Goal: Check status

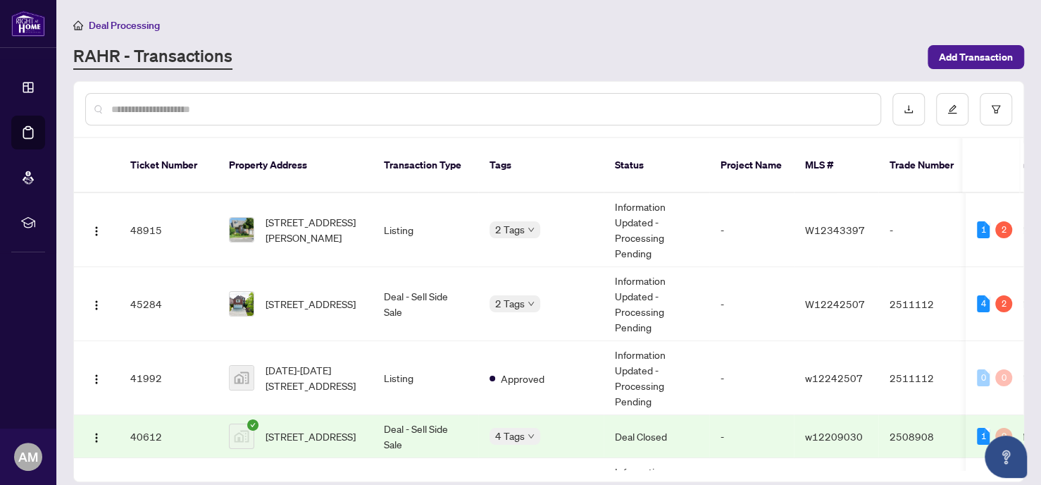
scroll to position [317, 0]
click at [324, 296] on span "[STREET_ADDRESS]" at bounding box center [311, 303] width 90 height 15
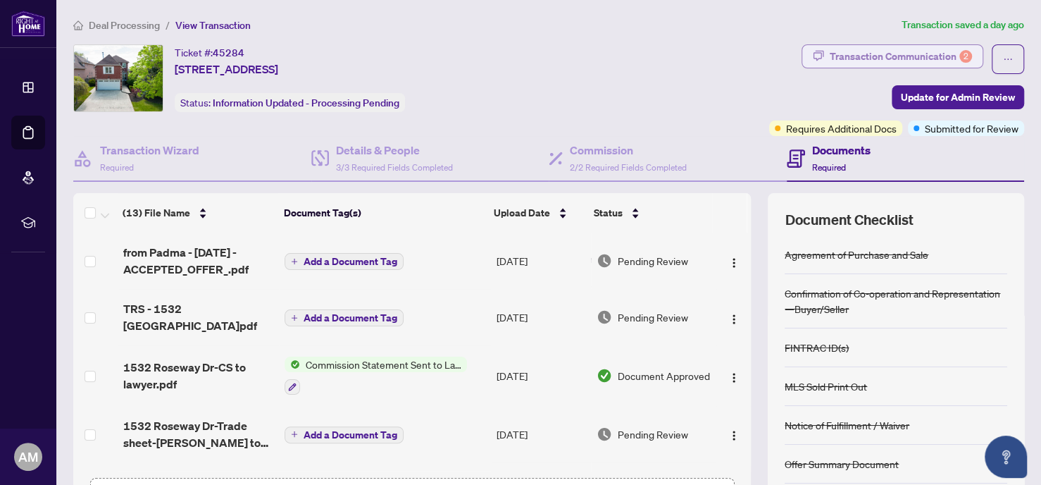
click at [863, 45] on div "Transaction Communication 2" at bounding box center [901, 56] width 142 height 23
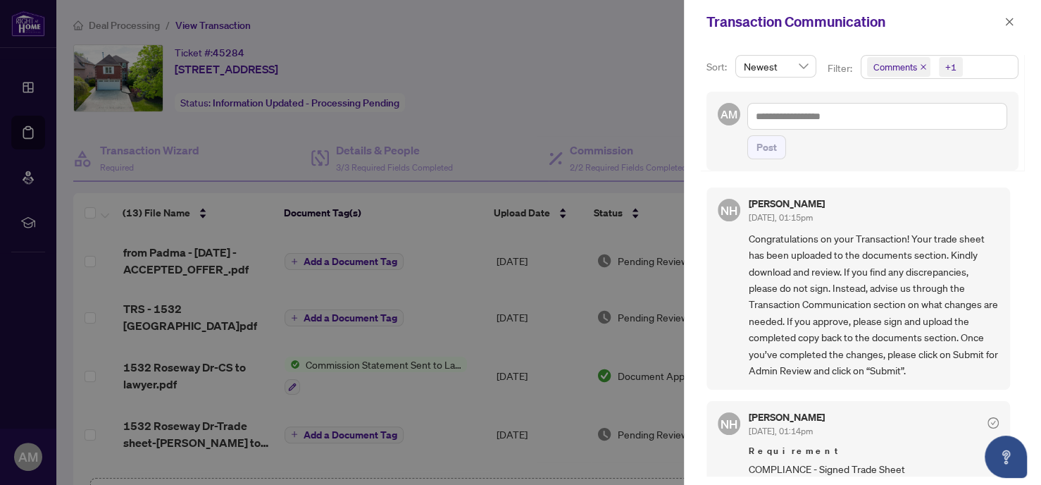
click at [921, 68] on icon "close" at bounding box center [923, 66] width 7 height 7
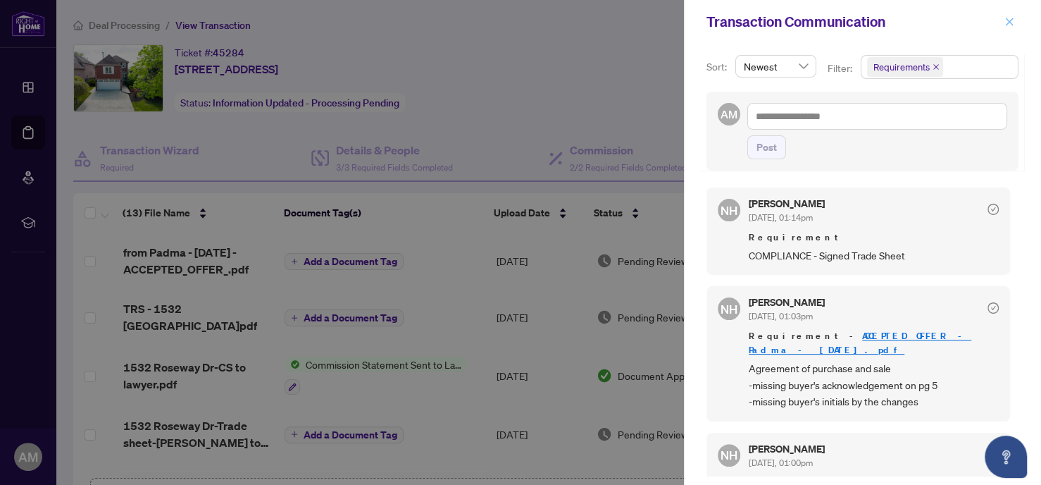
click at [1007, 17] on icon "close" at bounding box center [1009, 22] width 10 height 10
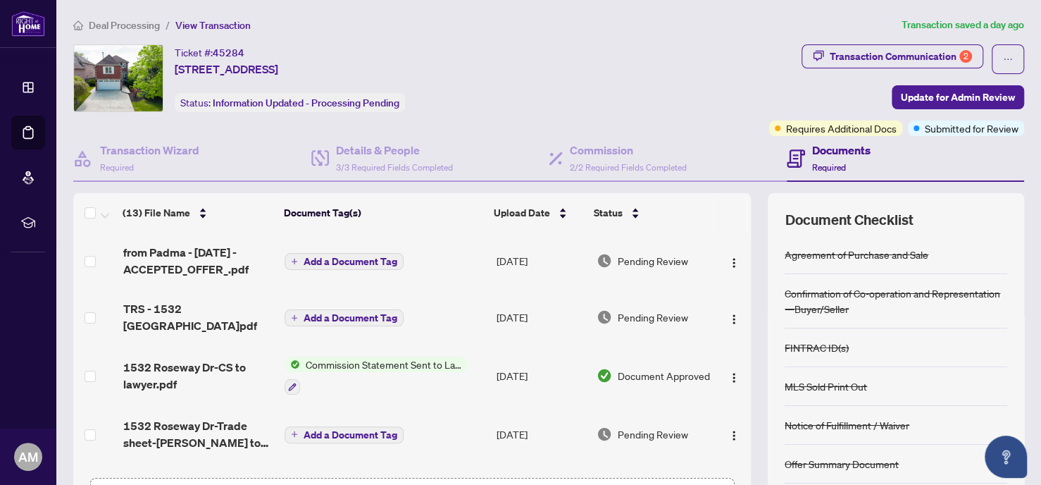
click at [118, 24] on span "Deal Processing" at bounding box center [124, 25] width 71 height 13
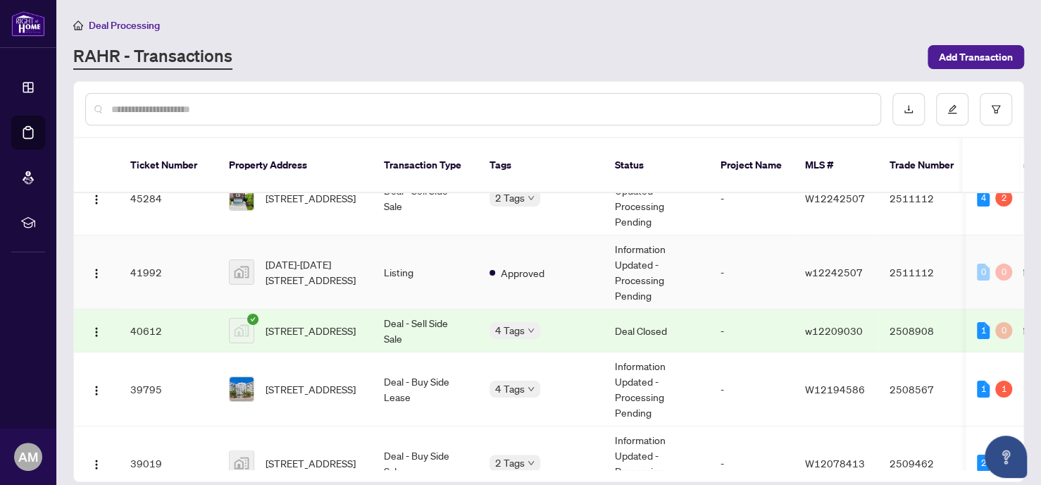
scroll to position [211, 0]
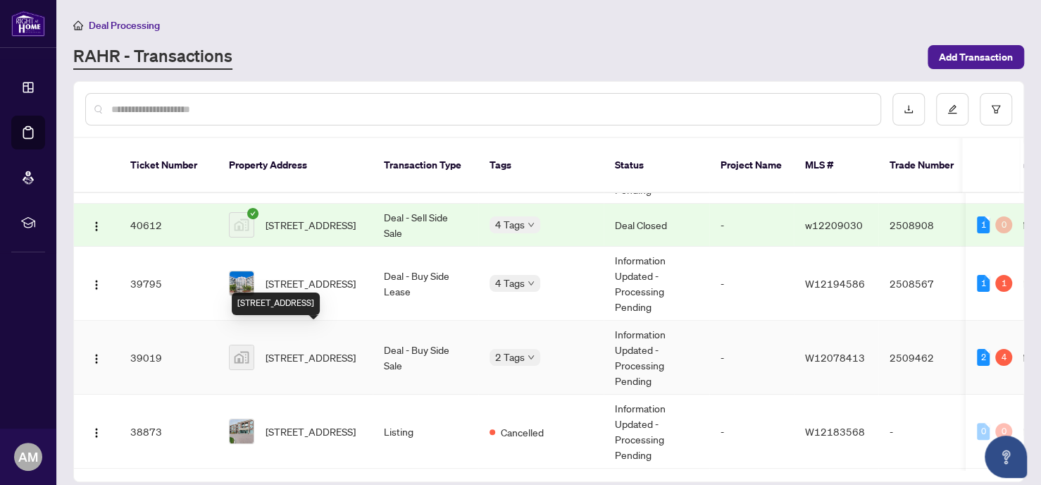
click at [296, 349] on span "[STREET_ADDRESS]" at bounding box center [311, 356] width 90 height 15
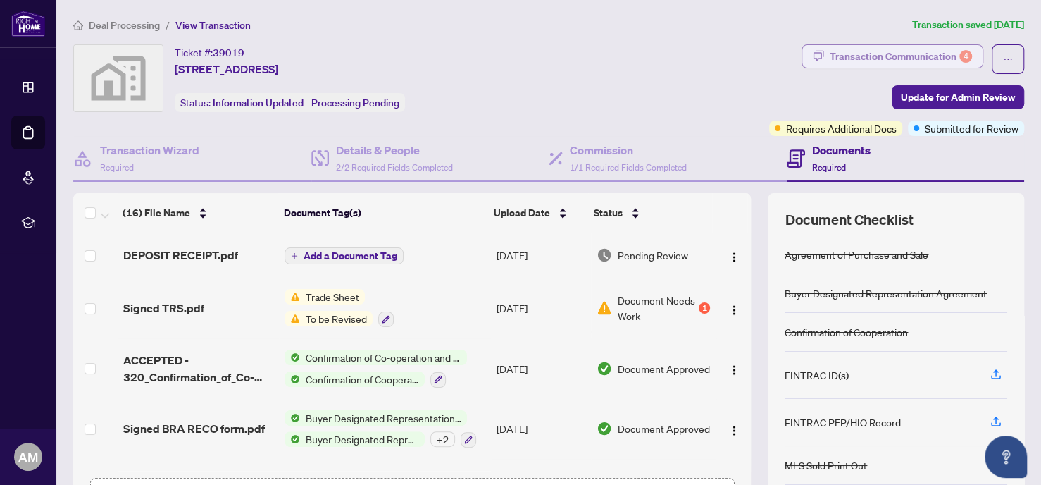
click at [928, 51] on div "Transaction Communication 4" at bounding box center [901, 56] width 142 height 23
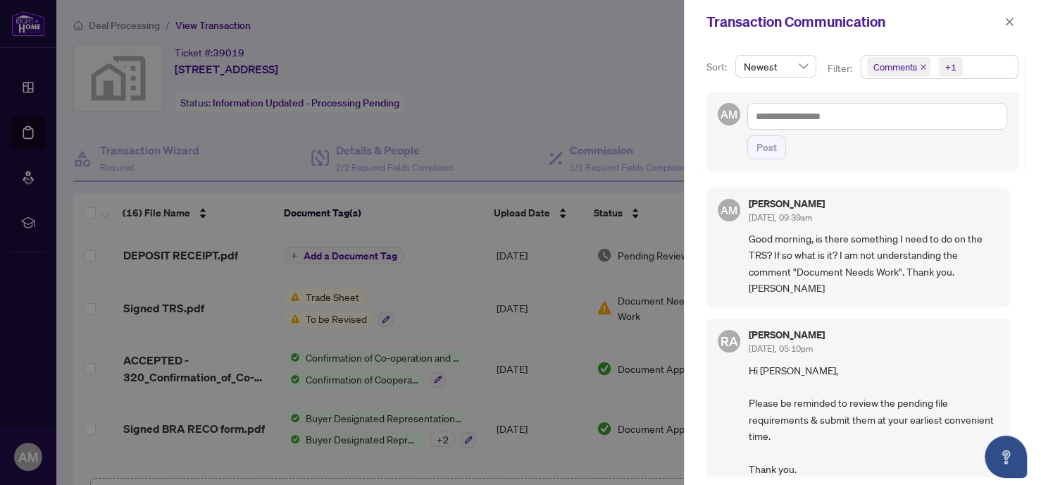
click at [920, 64] on icon "close" at bounding box center [923, 67] width 6 height 6
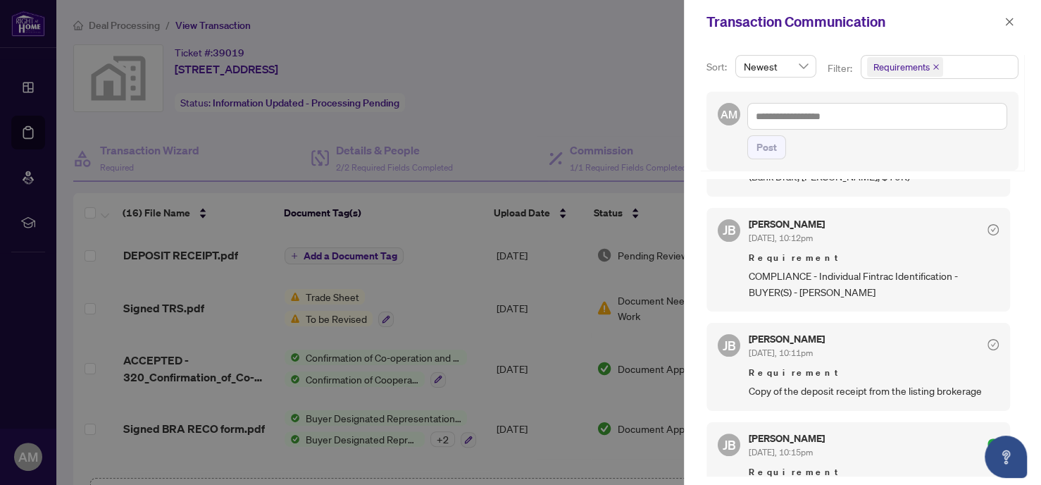
scroll to position [211, 0]
click at [1006, 18] on icon "close" at bounding box center [1010, 22] width 8 height 8
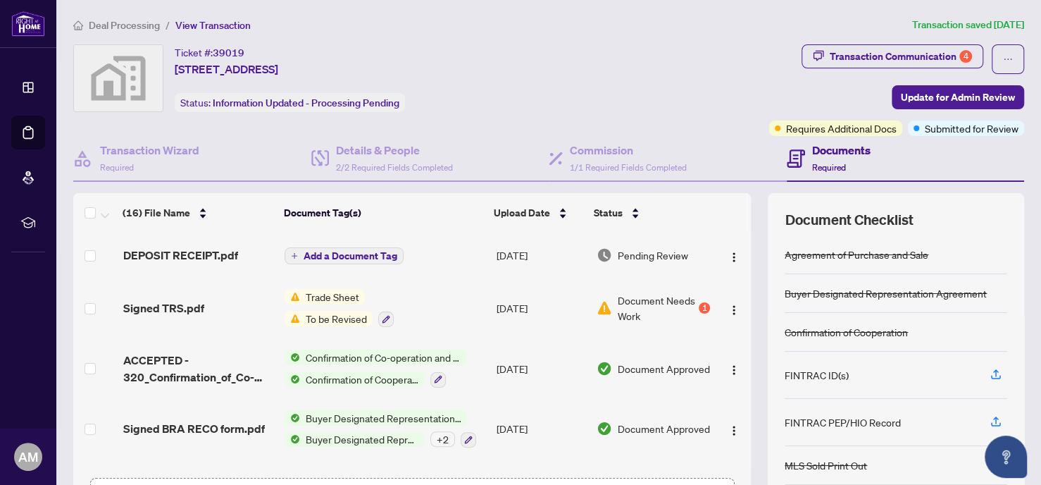
click at [144, 21] on span "Deal Processing" at bounding box center [124, 25] width 71 height 13
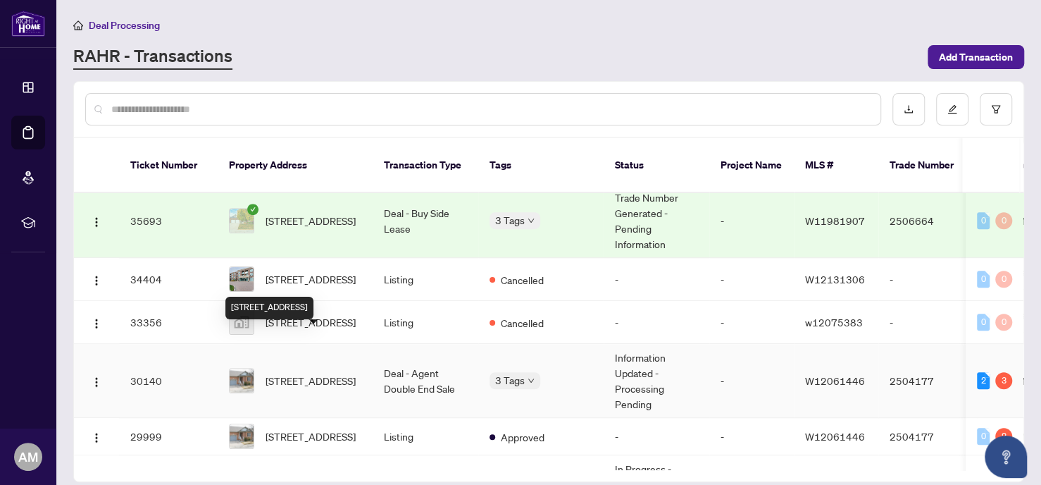
scroll to position [634, 0]
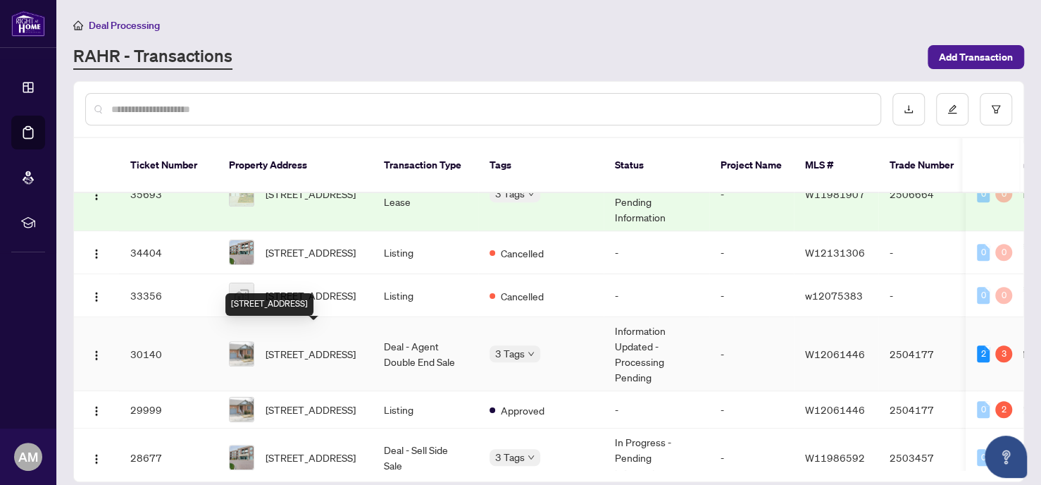
click at [311, 346] on span "[STREET_ADDRESS]" at bounding box center [311, 353] width 90 height 15
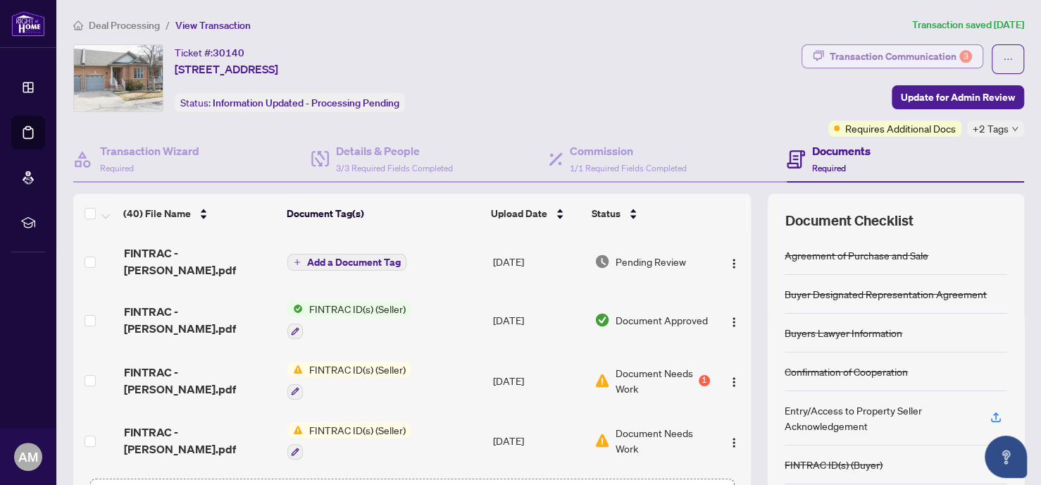
click at [912, 51] on div "Transaction Communication 3" at bounding box center [901, 56] width 142 height 23
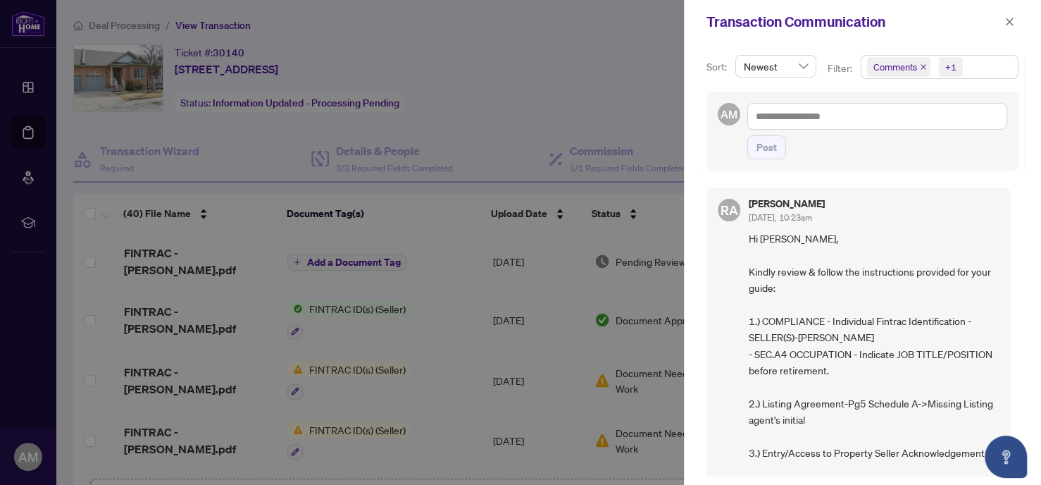
click at [920, 63] on icon "close" at bounding box center [923, 66] width 7 height 7
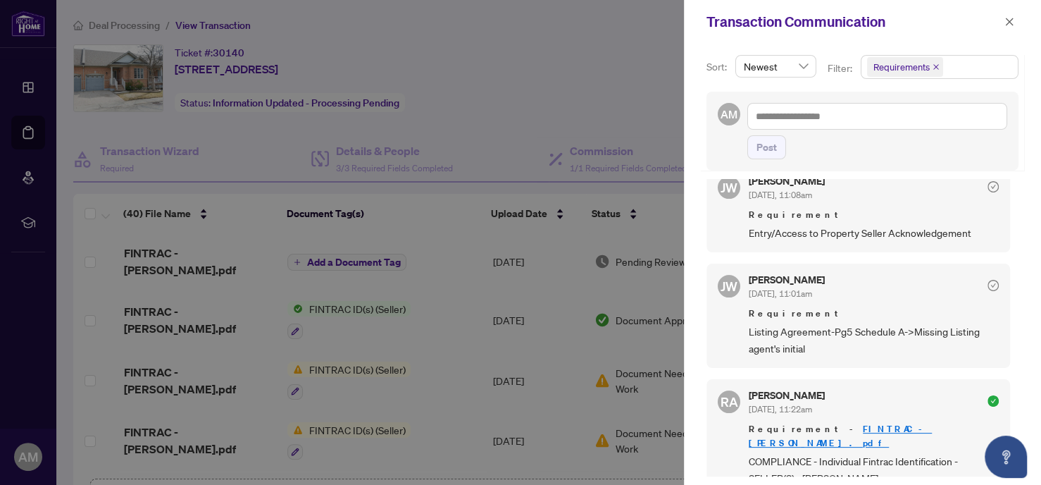
scroll to position [211, 0]
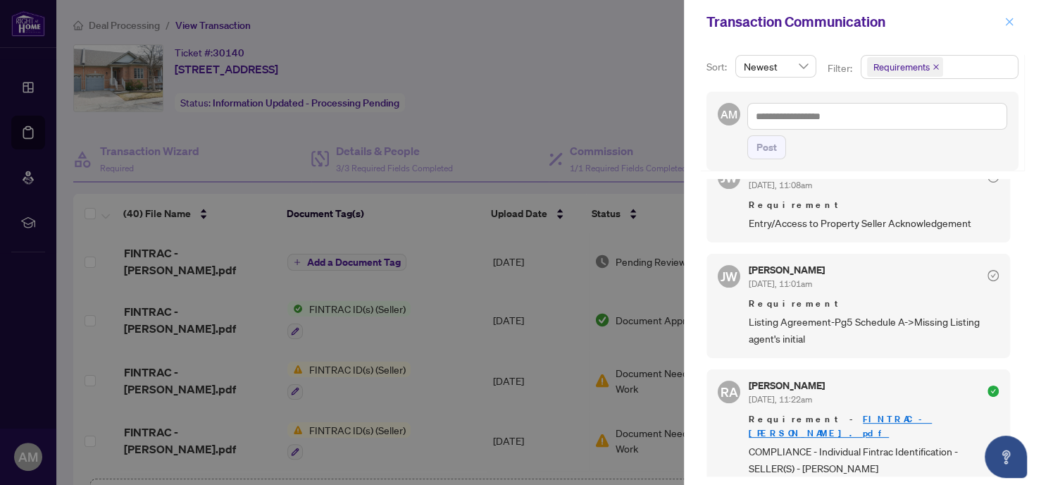
click at [1009, 18] on icon "close" at bounding box center [1009, 22] width 10 height 10
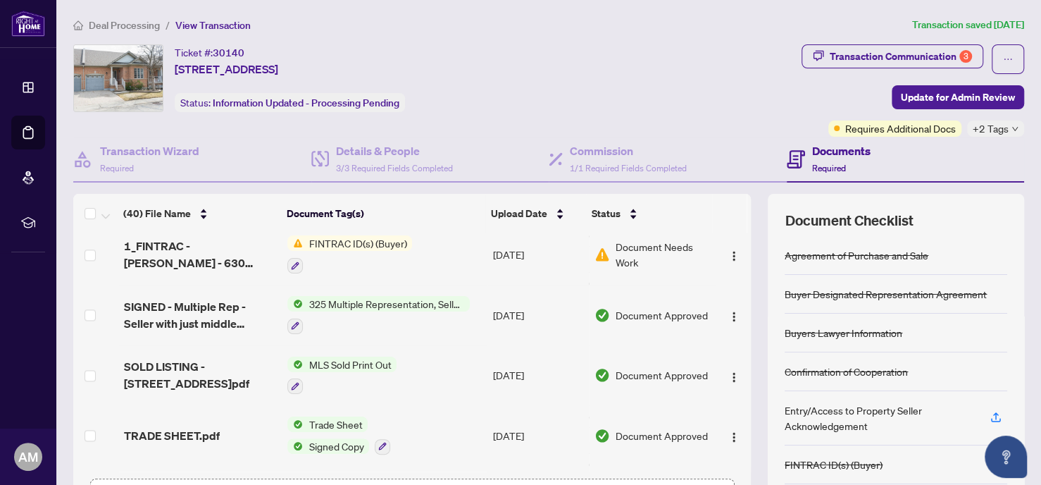
scroll to position [1373, 0]
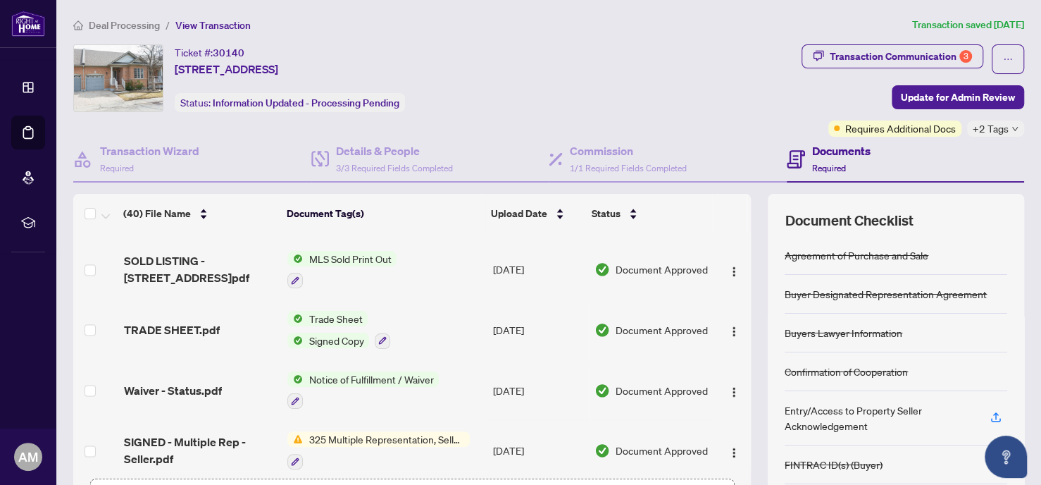
click at [312, 311] on span "Trade Sheet" at bounding box center [335, 318] width 65 height 15
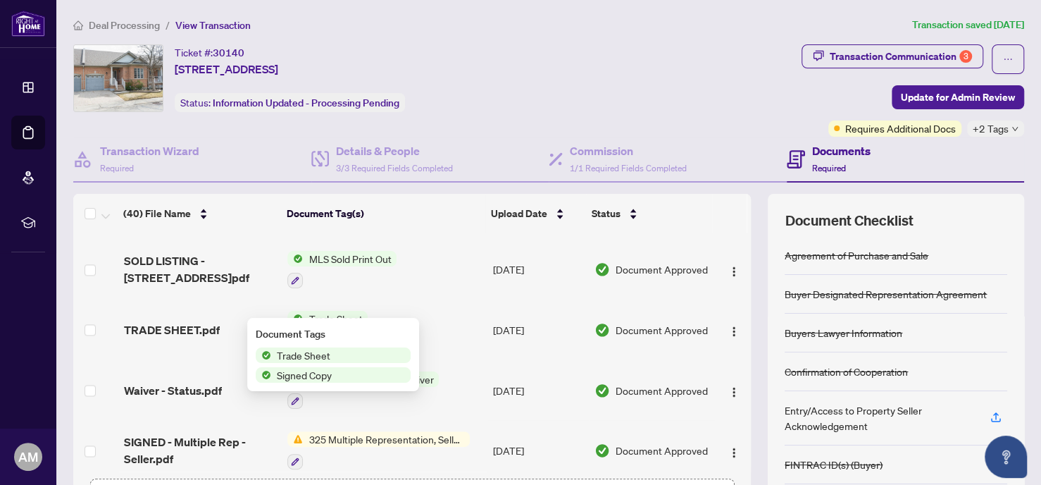
click at [319, 354] on span "Trade Sheet" at bounding box center [303, 354] width 65 height 15
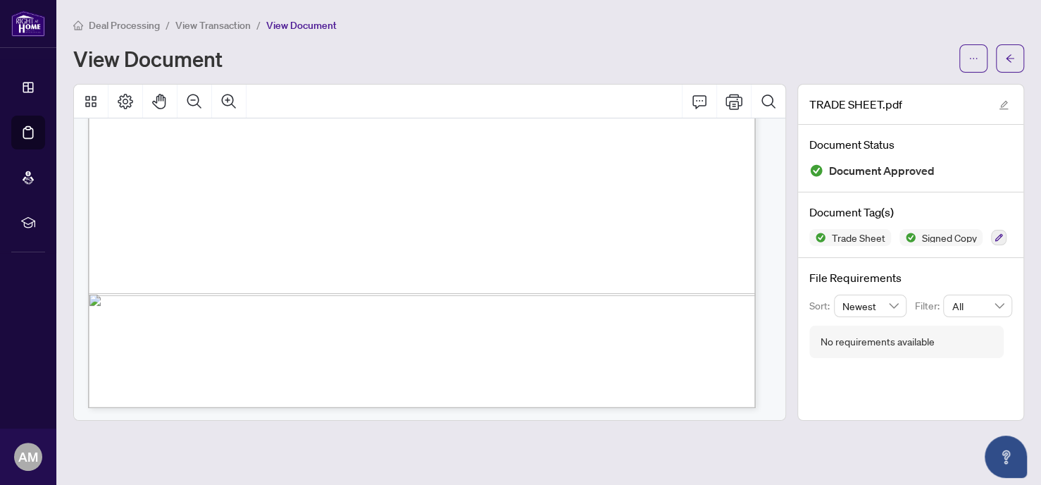
scroll to position [670, 0]
click at [239, 25] on span "View Transaction" at bounding box center [212, 25] width 75 height 13
